Goal: Transaction & Acquisition: Purchase product/service

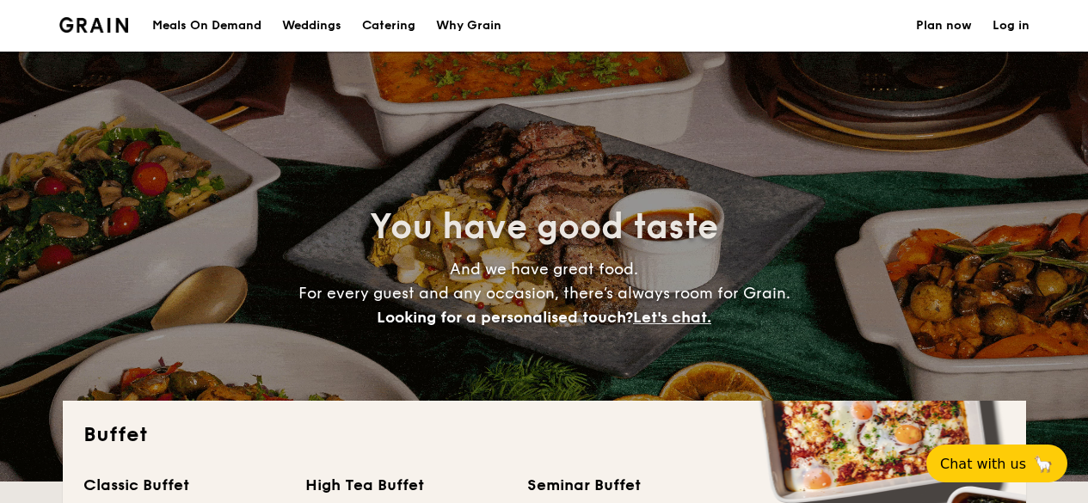
select select
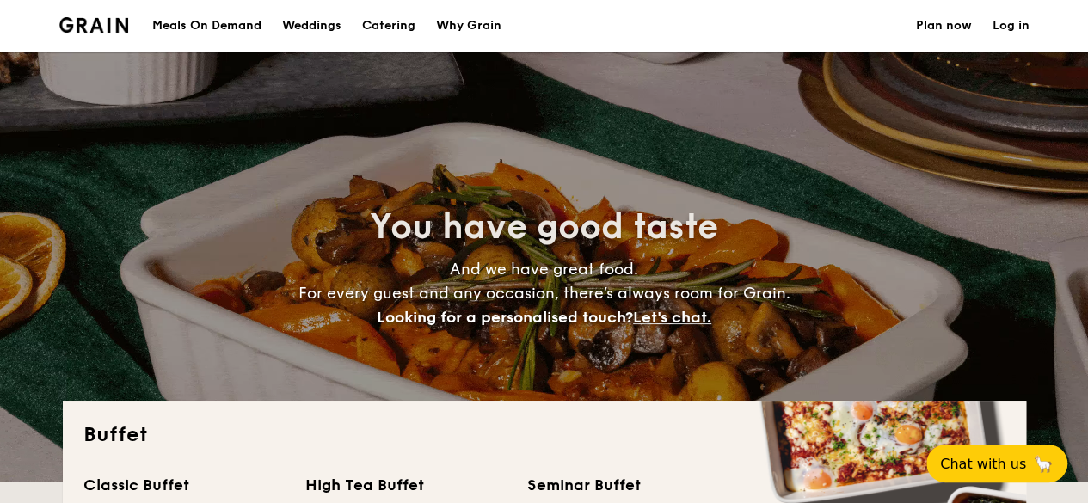
click at [198, 23] on div "Meals On Demand" at bounding box center [206, 26] width 109 height 52
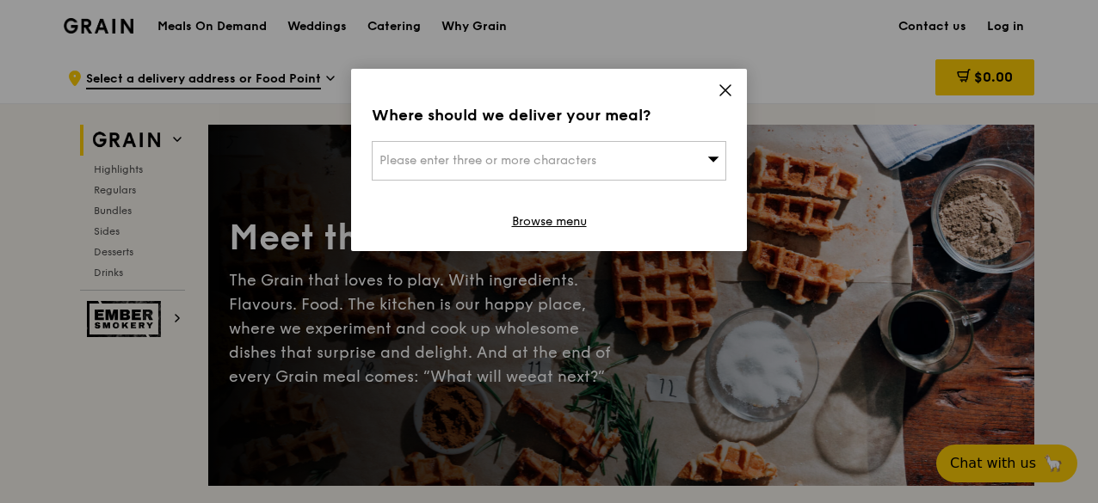
click at [731, 89] on icon at bounding box center [724, 90] width 15 height 15
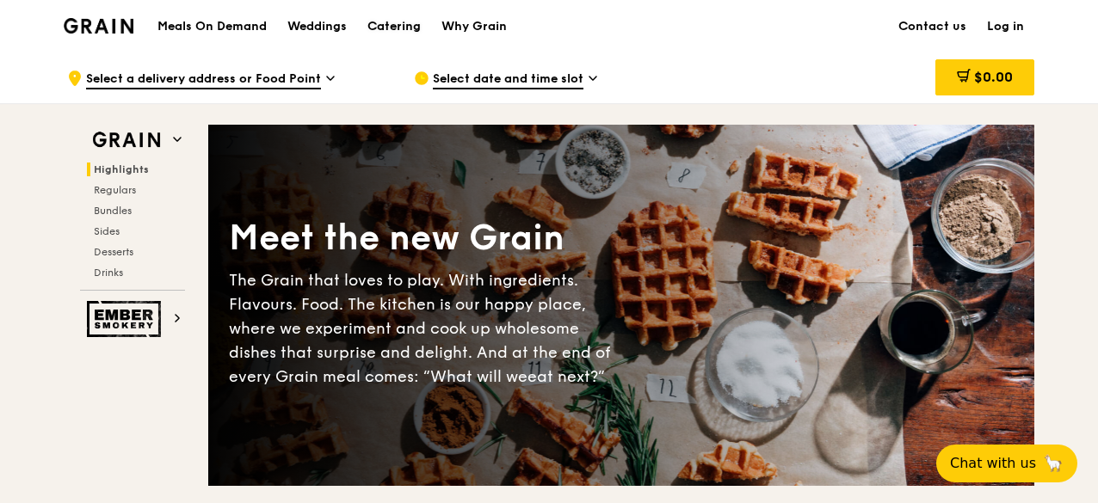
click at [399, 34] on div "Catering" at bounding box center [393, 27] width 53 height 52
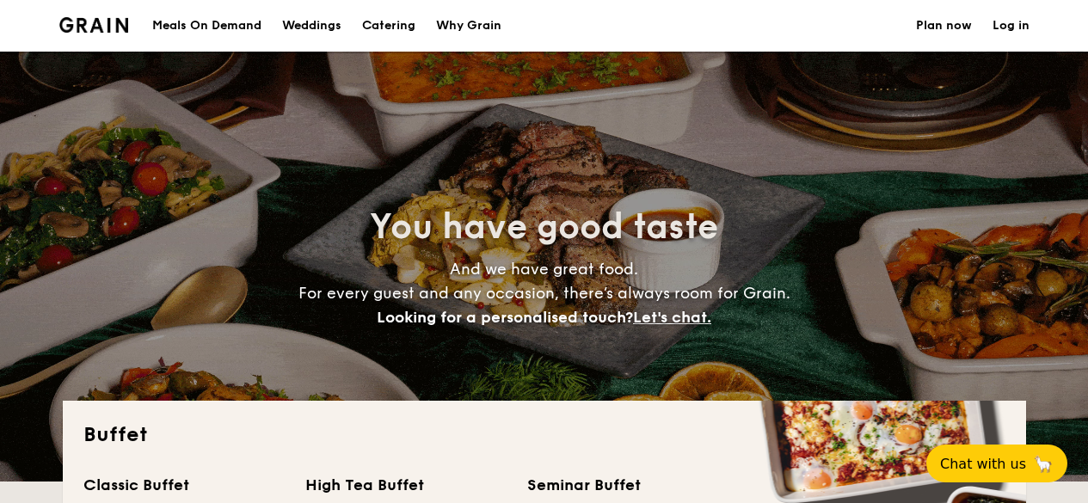
select select
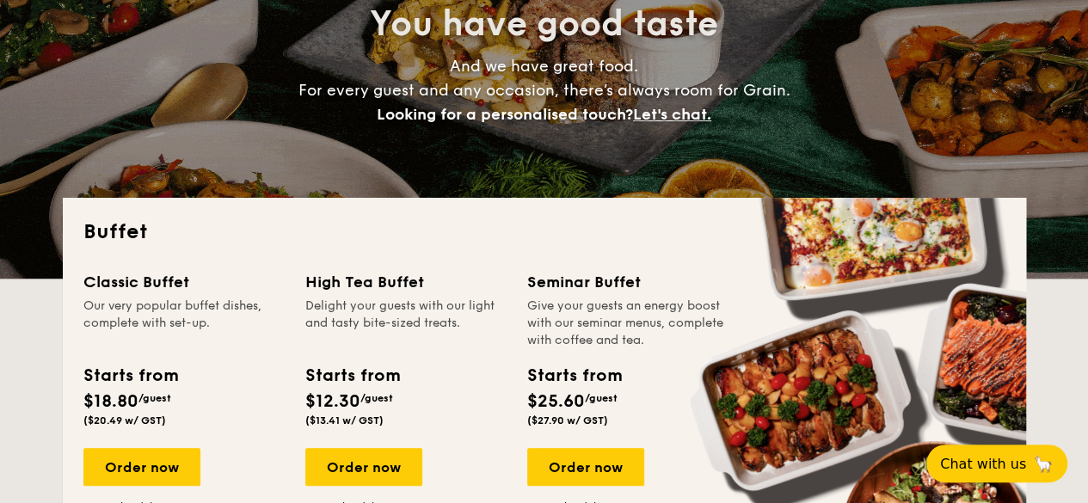
scroll to position [258, 0]
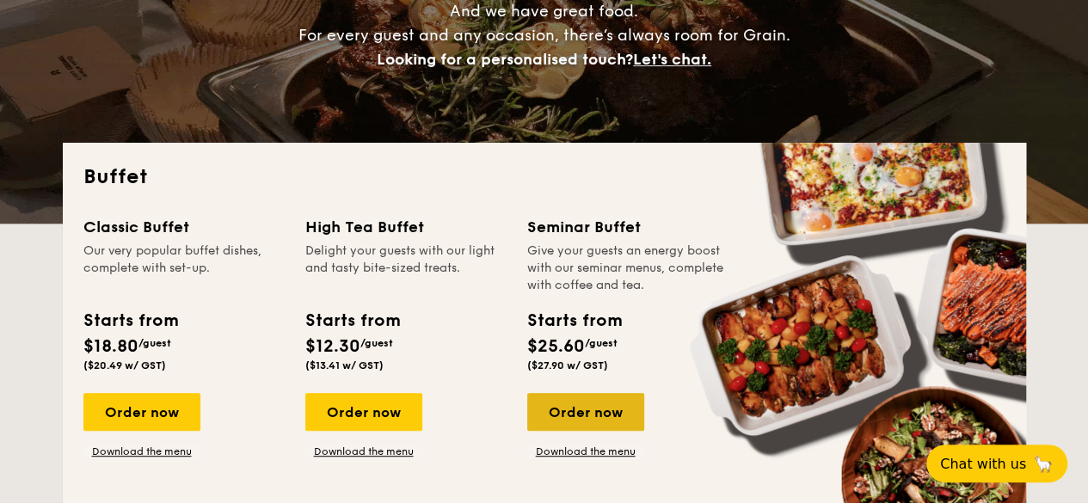
drag, startPoint x: 583, startPoint y: 415, endPoint x: 573, endPoint y: 420, distance: 11.2
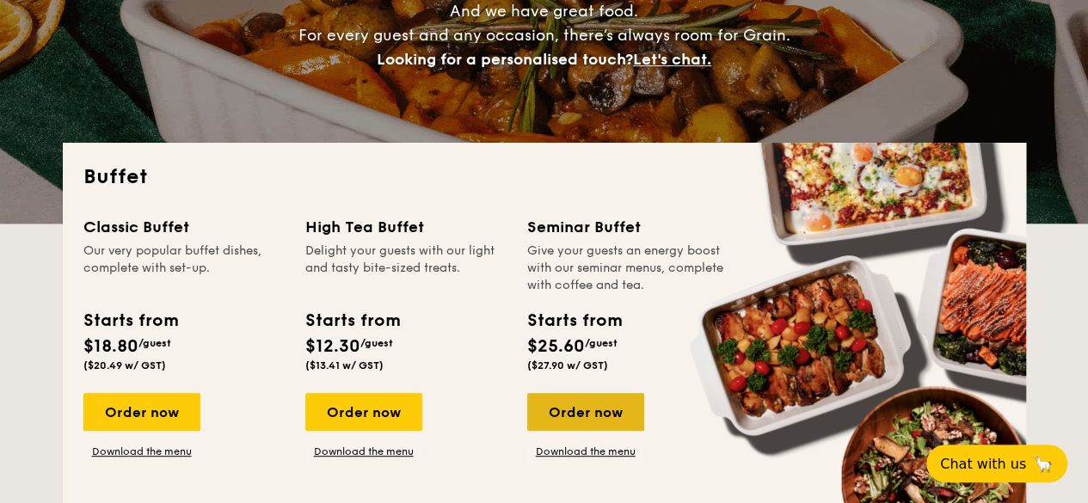
click at [577, 420] on div "Order now" at bounding box center [585, 412] width 117 height 38
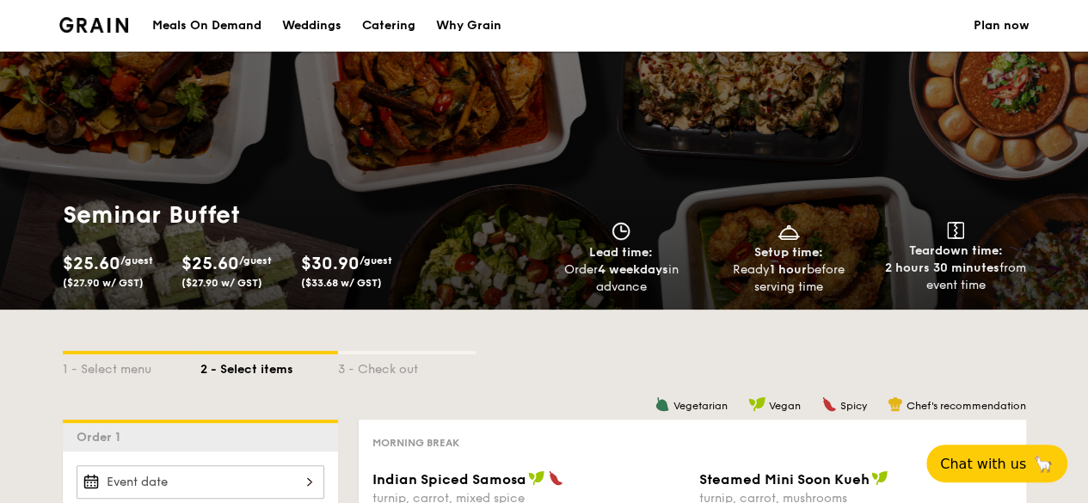
click at [397, 27] on div "Catering" at bounding box center [388, 26] width 53 height 52
select select
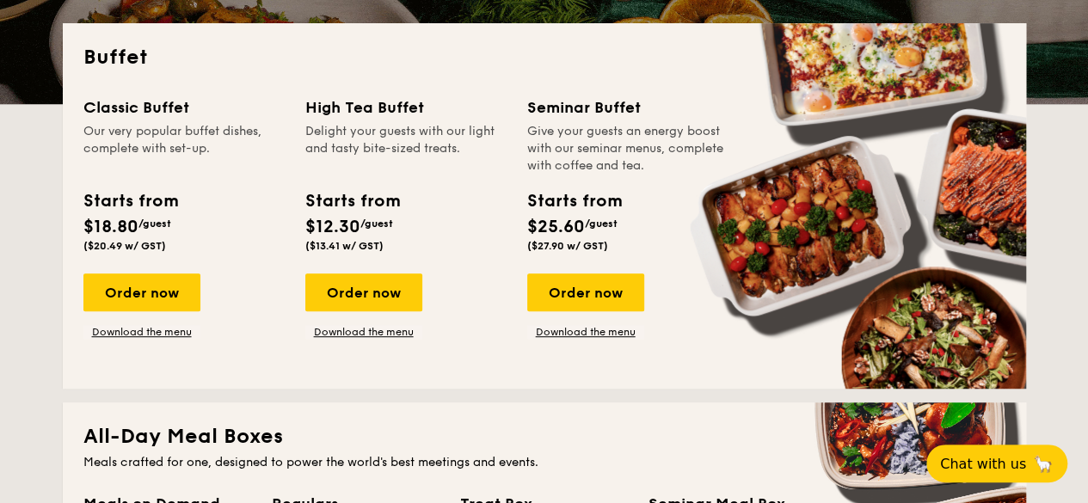
scroll to position [430, 0]
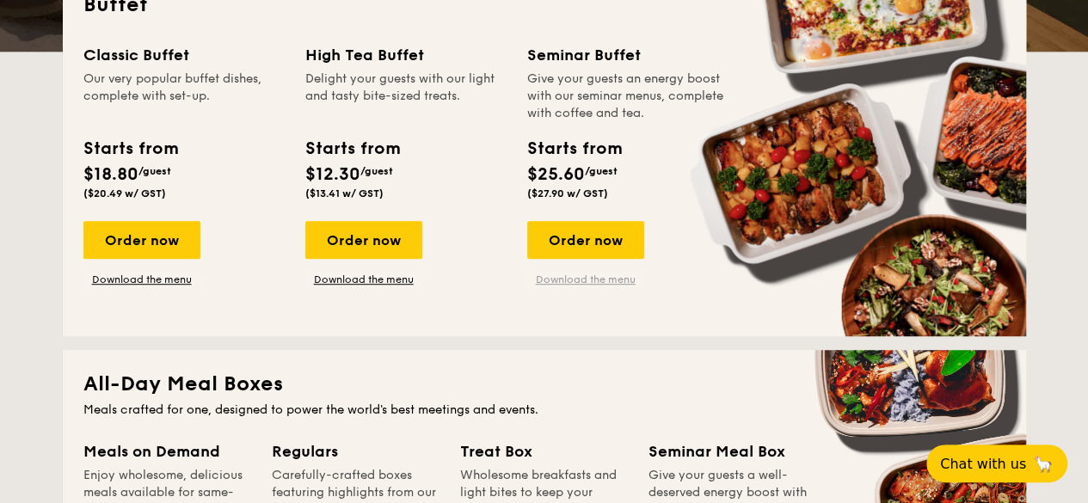
click at [563, 285] on link "Download the menu" at bounding box center [585, 280] width 117 height 14
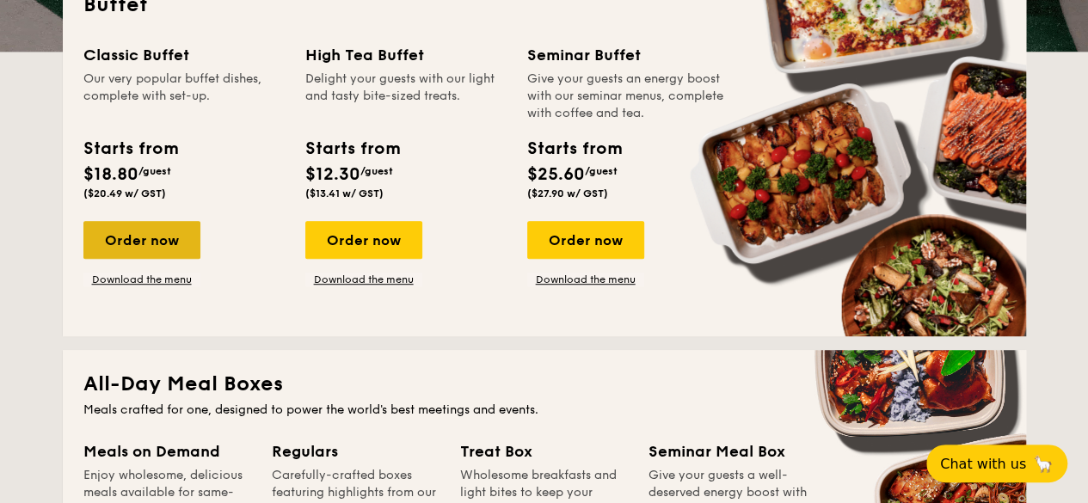
click at [150, 245] on div "Order now" at bounding box center [141, 240] width 117 height 38
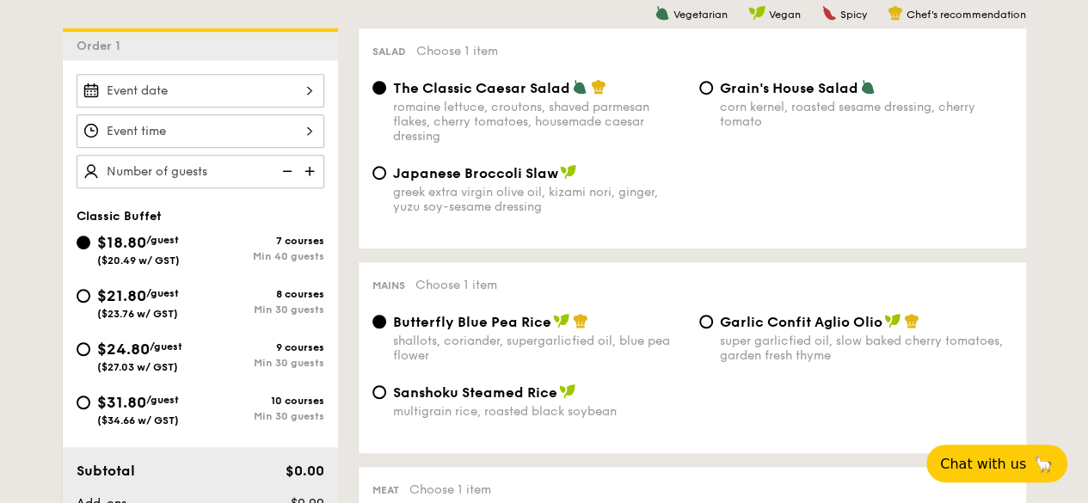
scroll to position [430, 0]
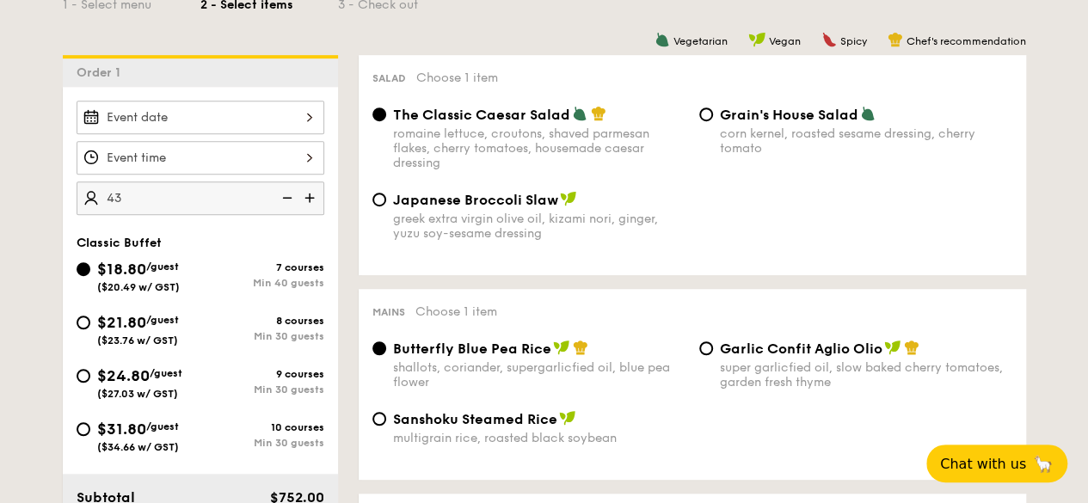
type input "4"
click at [286, 199] on img at bounding box center [286, 198] width 26 height 33
click at [286, 194] on img at bounding box center [286, 198] width 26 height 33
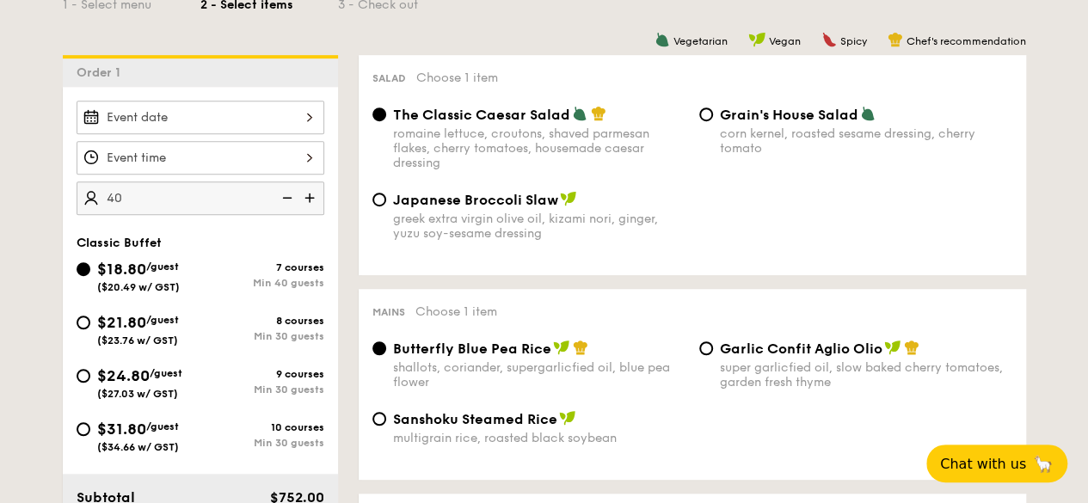
click at [285, 196] on img at bounding box center [286, 198] width 26 height 33
type input "40 guests"
click at [286, 352] on div "$21.80 /guest ($23.76 w/ GST) 8 courses Min 30 guests" at bounding box center [201, 334] width 262 height 46
click at [81, 316] on input "$21.80 /guest ($23.76 w/ GST) 8 courses Min 30 guests" at bounding box center [84, 323] width 14 height 14
radio input "true"
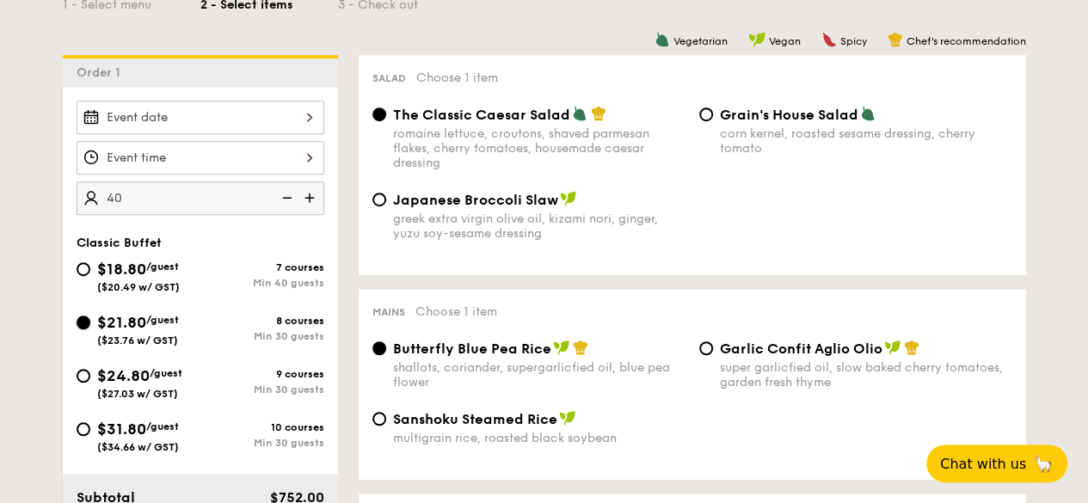
radio input "true"
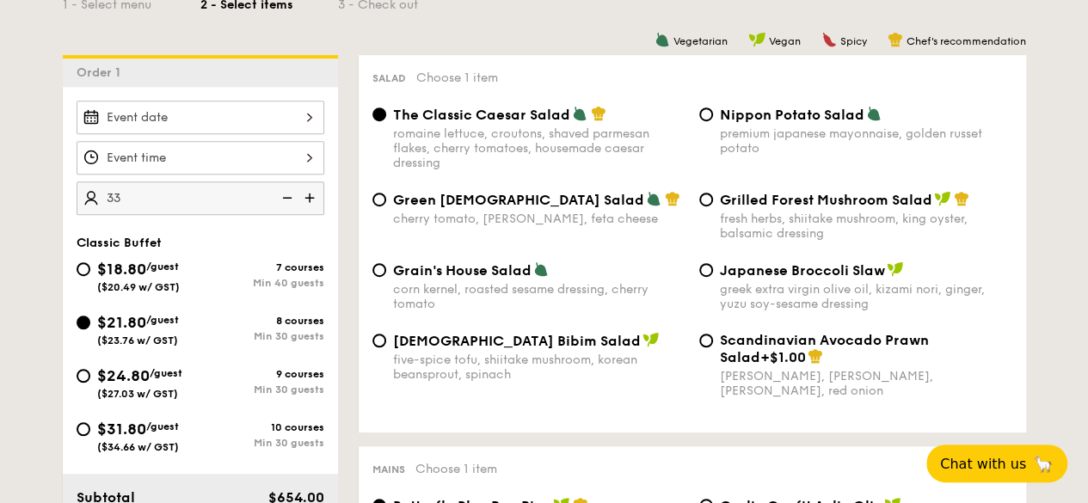
click at [329, 252] on div "33 guests Classic Buffet $18.80 /guest ($20.49 w/ GST) 7 courses Min 40 guests …" at bounding box center [200, 335] width 275 height 497
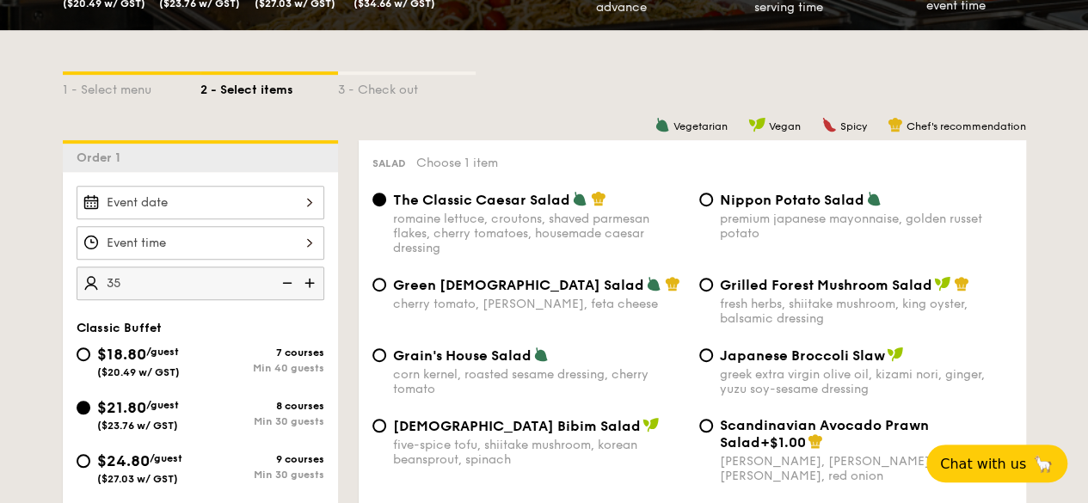
scroll to position [344, 0]
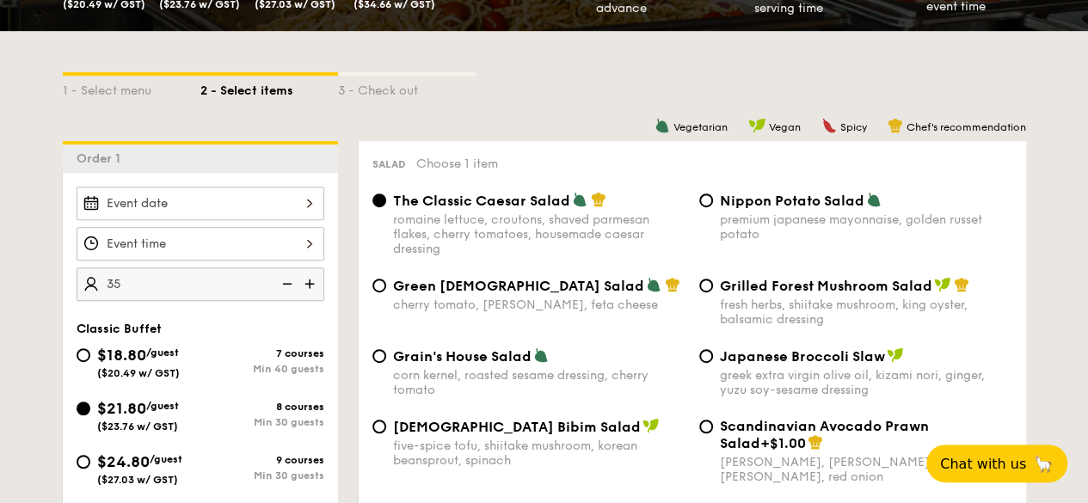
click at [287, 291] on img at bounding box center [286, 284] width 26 height 33
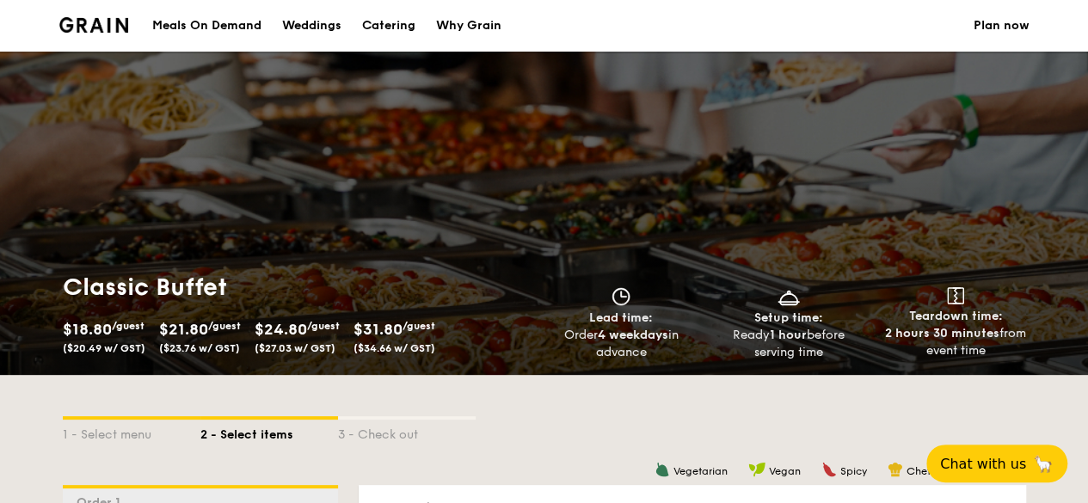
scroll to position [0, 0]
type input "33 guests"
click at [415, 20] on div "Catering" at bounding box center [388, 26] width 53 height 52
select select
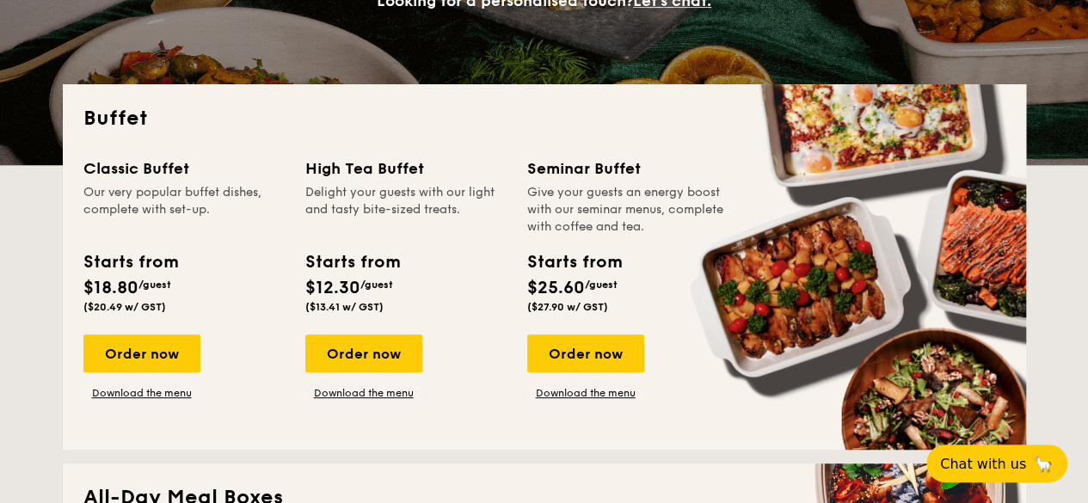
scroll to position [344, 0]
